Goal: Information Seeking & Learning: Learn about a topic

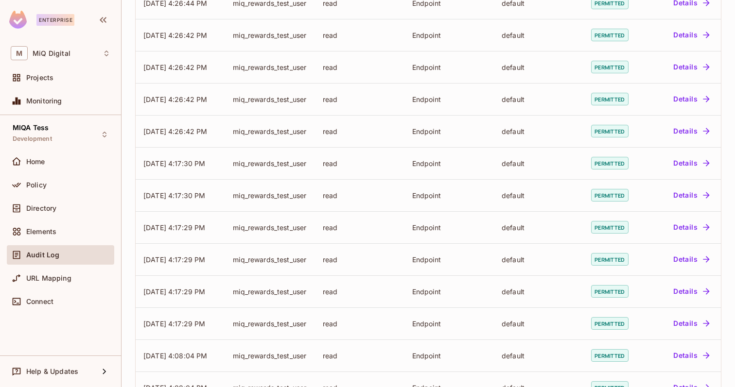
scroll to position [253, 0]
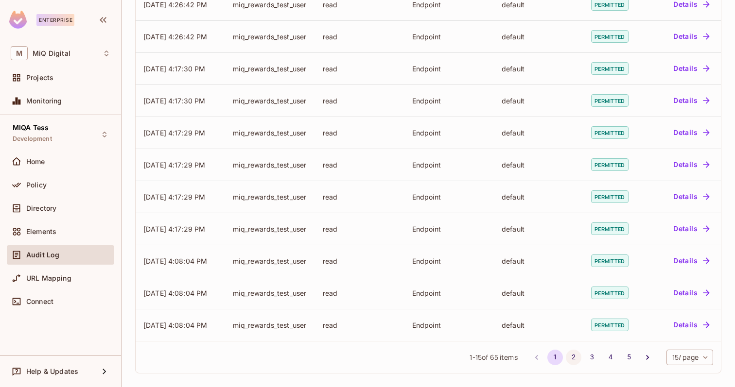
click at [573, 354] on button "2" at bounding box center [574, 358] width 16 height 16
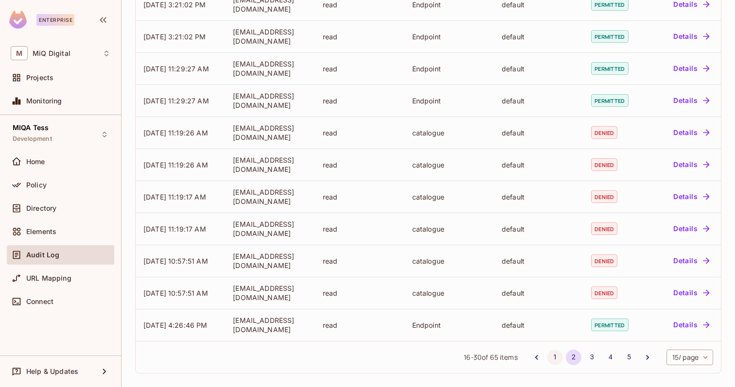
click at [552, 361] on button "1" at bounding box center [555, 358] width 16 height 16
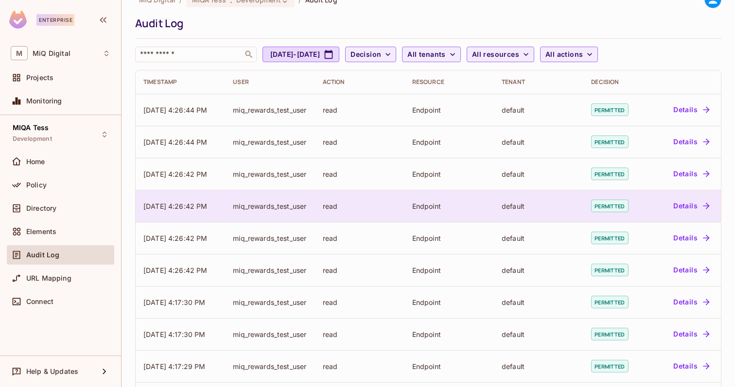
scroll to position [0, 0]
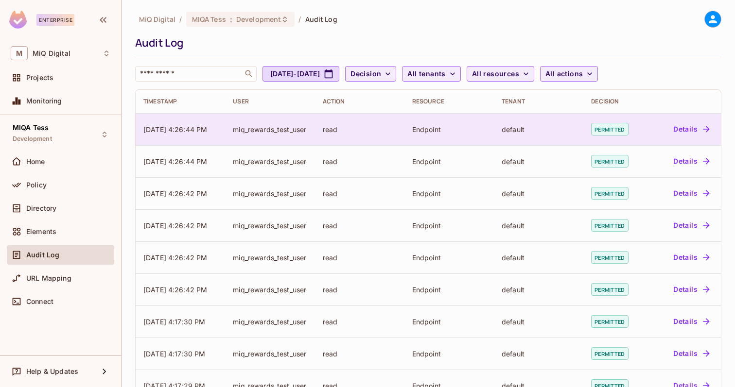
click at [702, 125] on icon "button" at bounding box center [707, 129] width 10 height 10
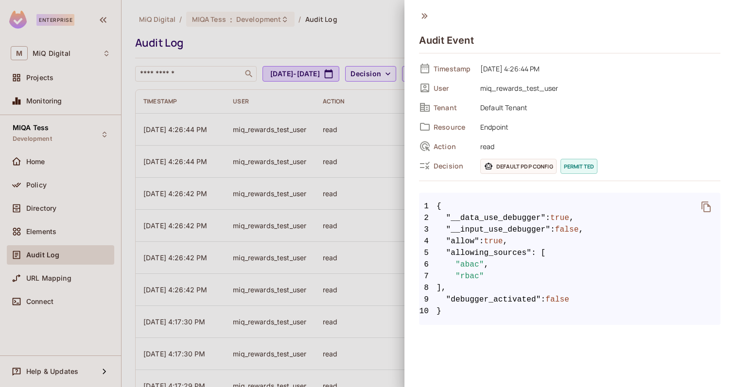
click at [428, 14] on icon at bounding box center [424, 16] width 11 height 11
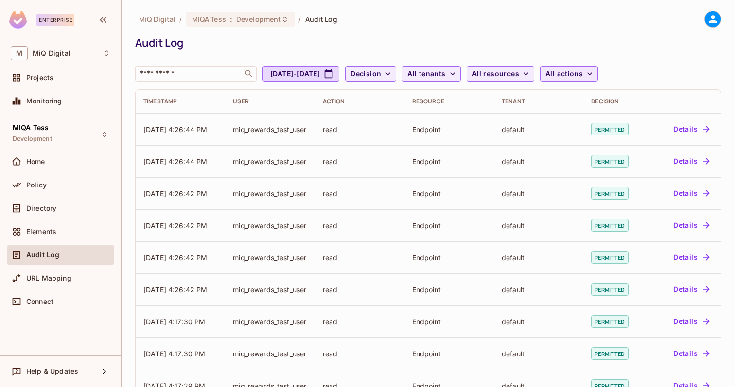
click at [583, 75] on span "All actions" at bounding box center [563, 74] width 37 height 12
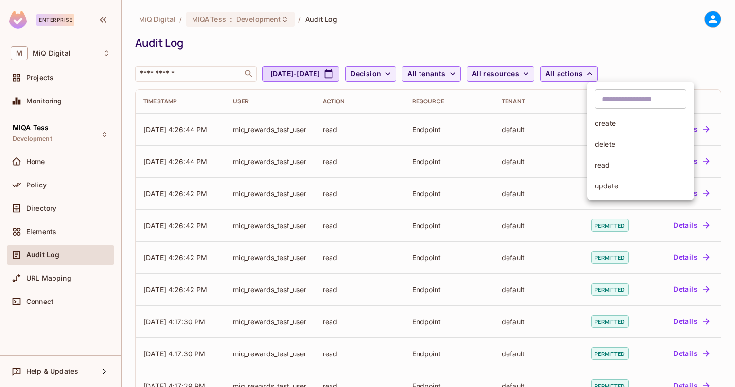
click at [676, 67] on div at bounding box center [367, 193] width 735 height 387
